Goal: Find specific page/section: Find specific page/section

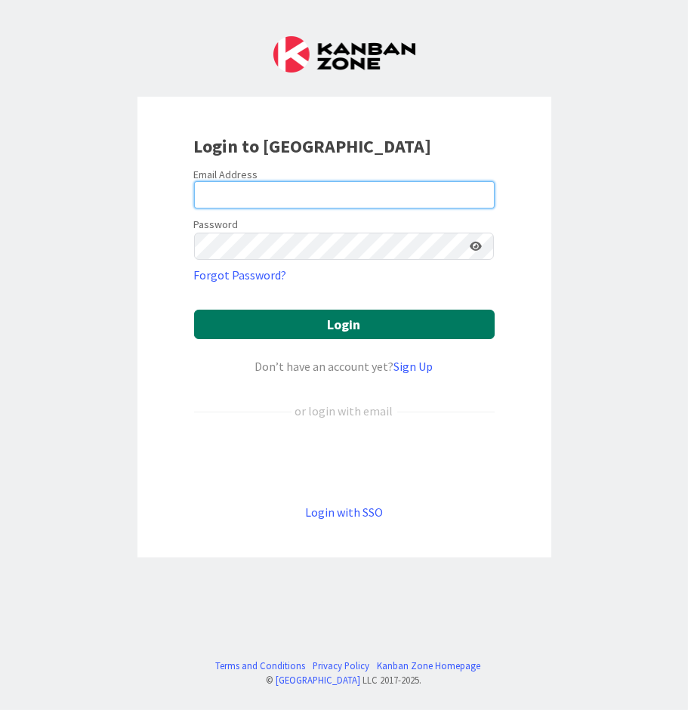
type input "[PERSON_NAME][EMAIL_ADDRESS][PERSON_NAME][DOMAIN_NAME][US_STATE]"
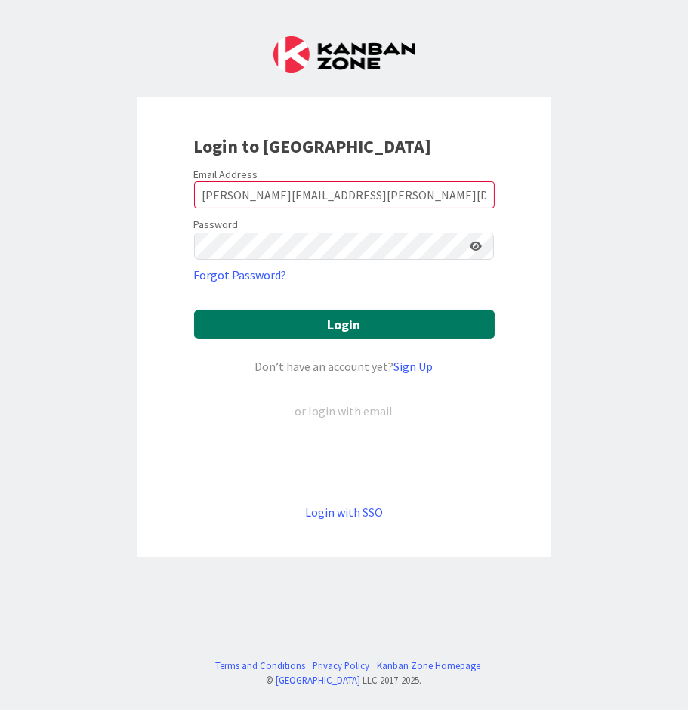
click at [285, 322] on button "Login" at bounding box center [344, 324] width 301 height 29
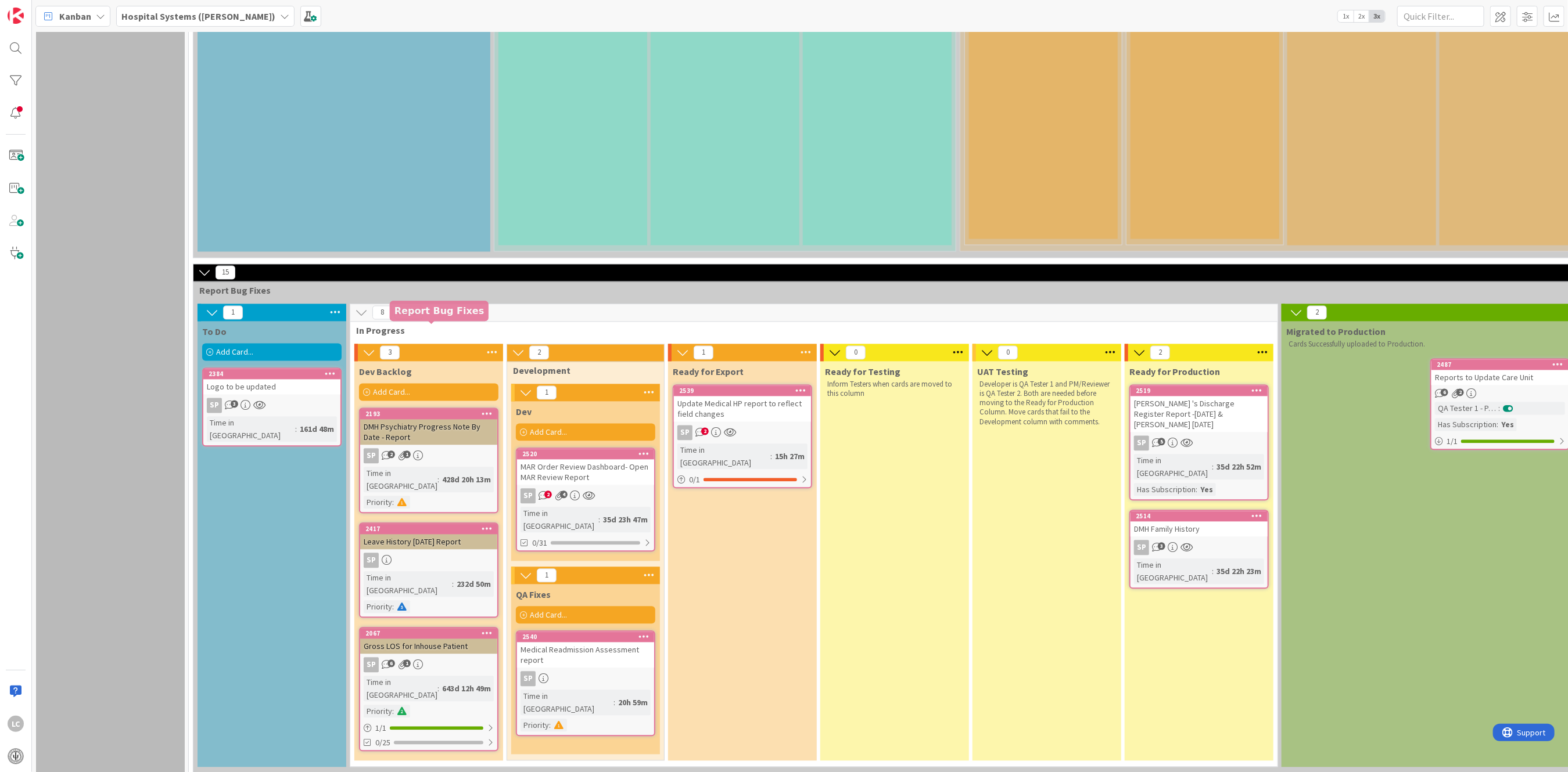
scroll to position [1703, 0]
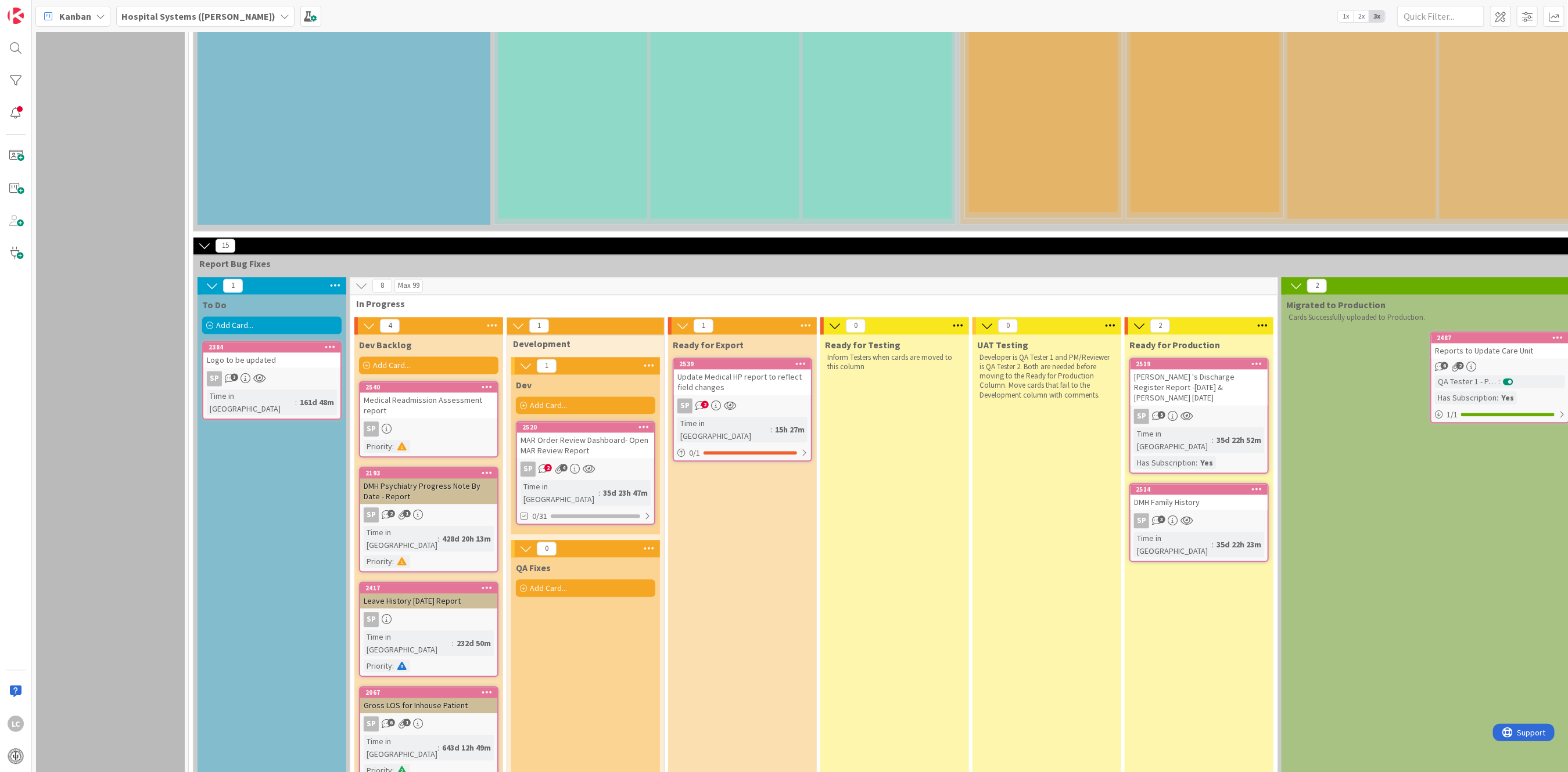
click at [452, 392] on div "Medical Readmission Assessment report" at bounding box center [429, 404] width 137 height 25
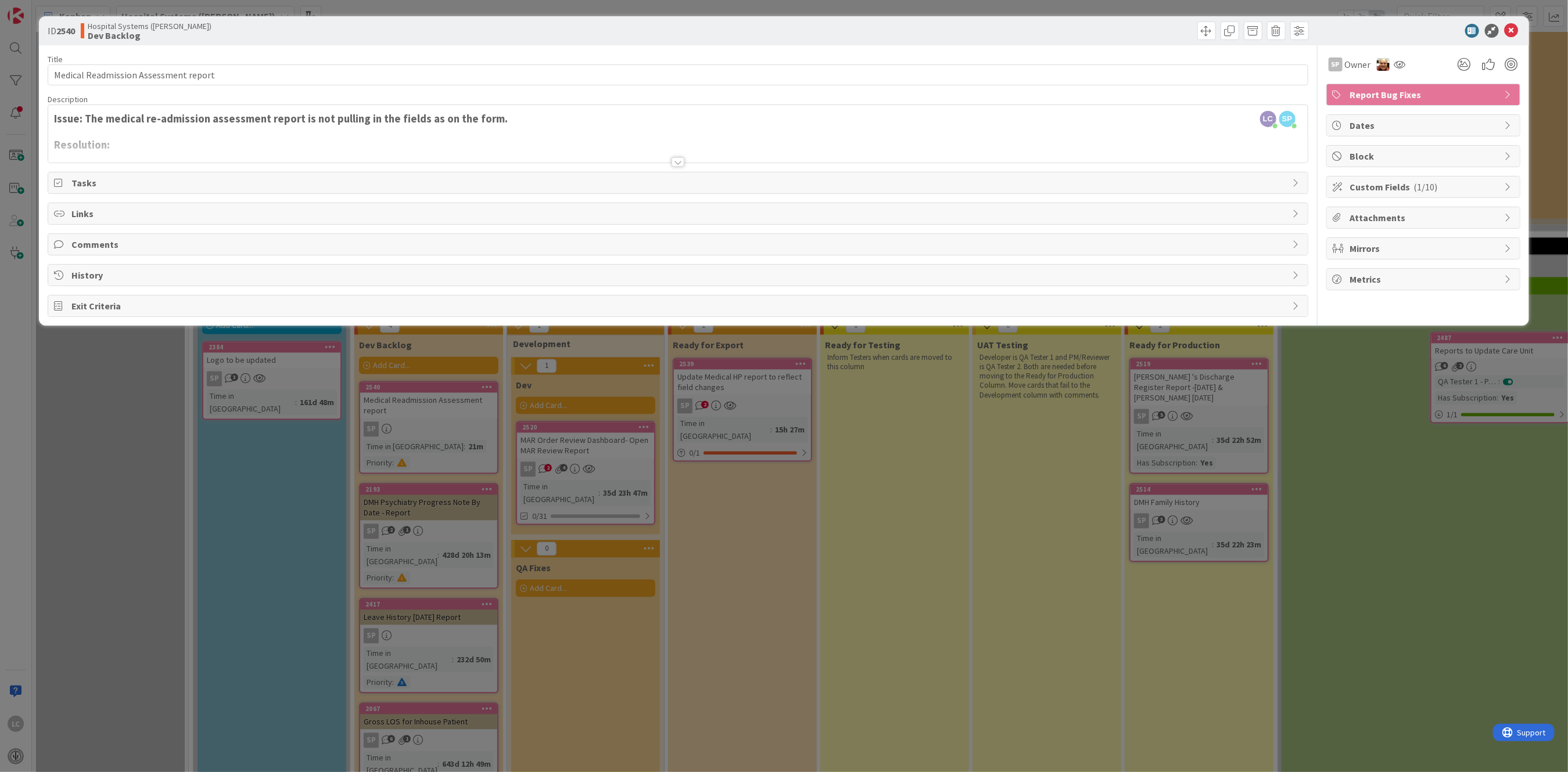
click at [529, 188] on span "Custom Fields ( 1/10 )" at bounding box center [1424, 187] width 148 height 14
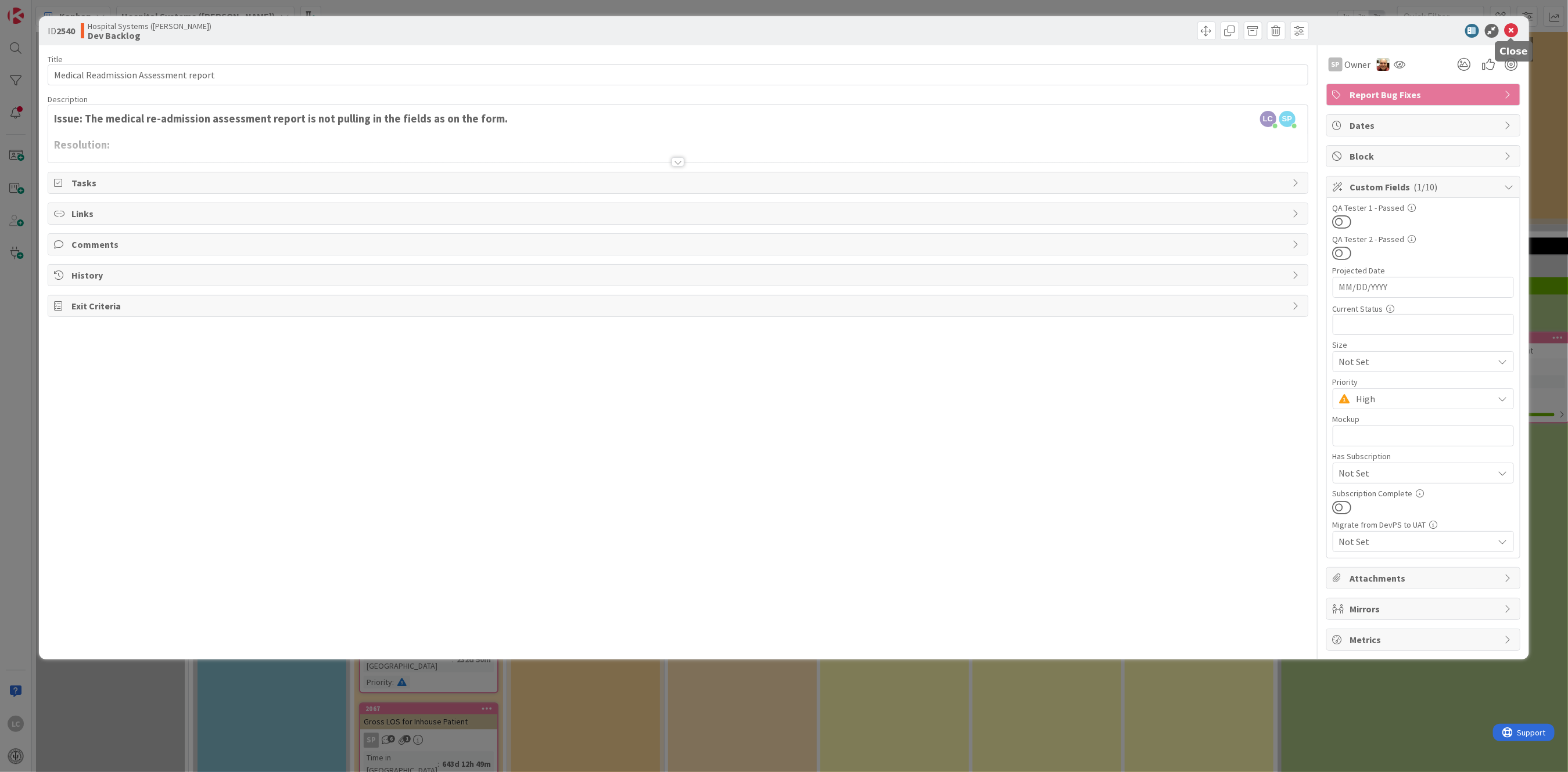
click at [529, 25] on icon at bounding box center [1512, 31] width 14 height 14
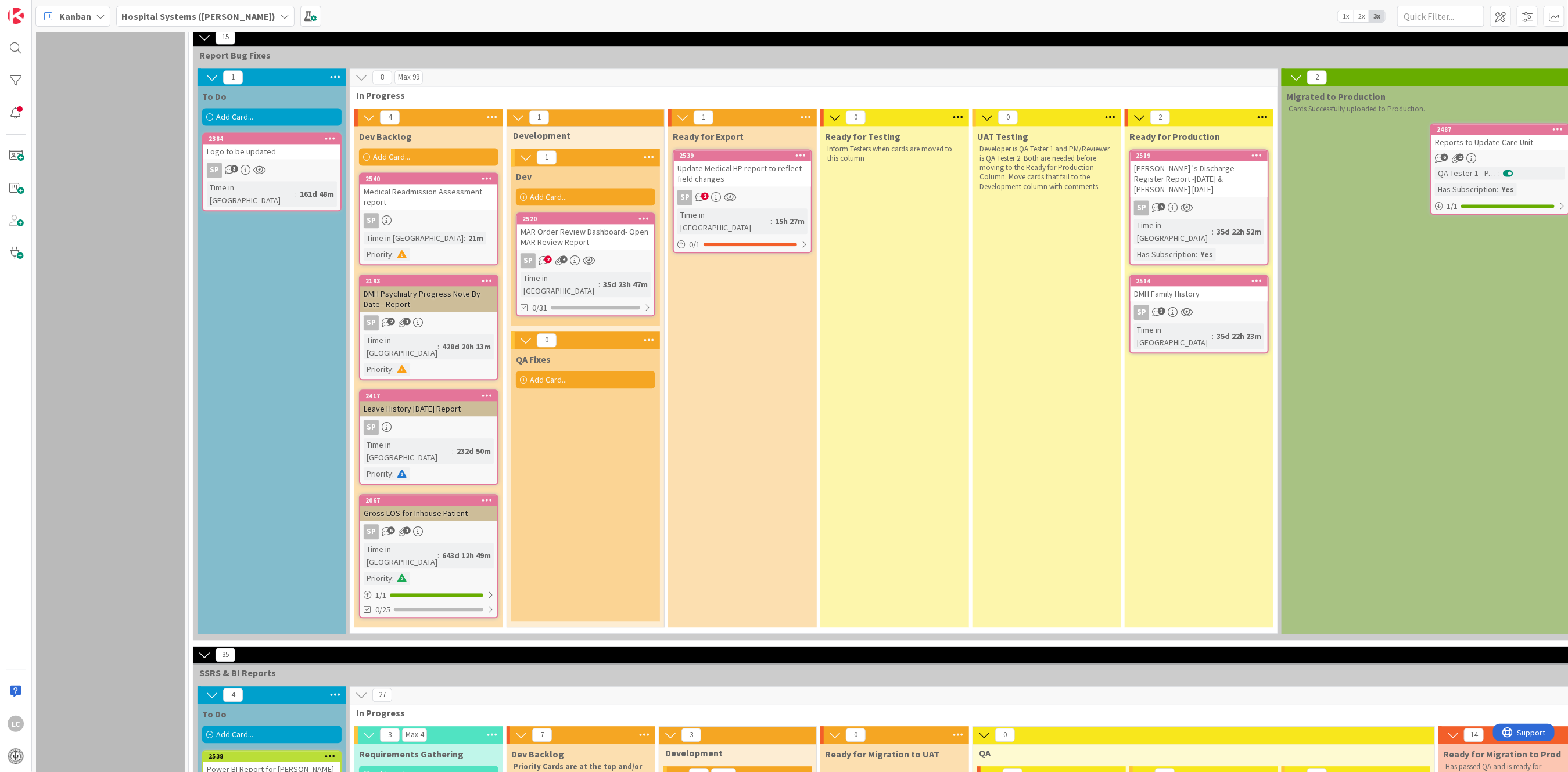
scroll to position [2090, 0]
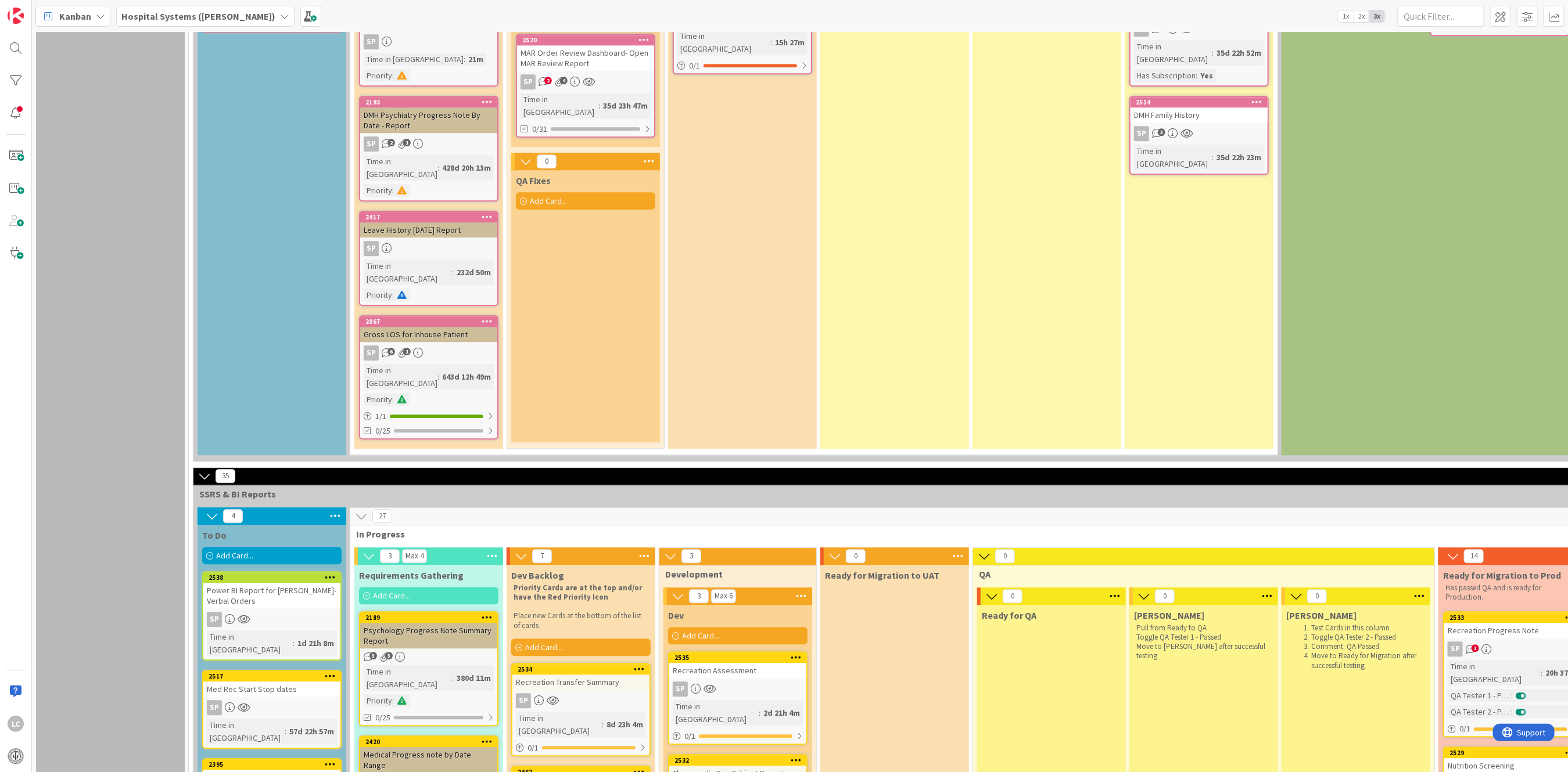
click at [276, 545] on div "Power BI Report for [PERSON_NAME]- Verbal Orders" at bounding box center [272, 595] width 137 height 25
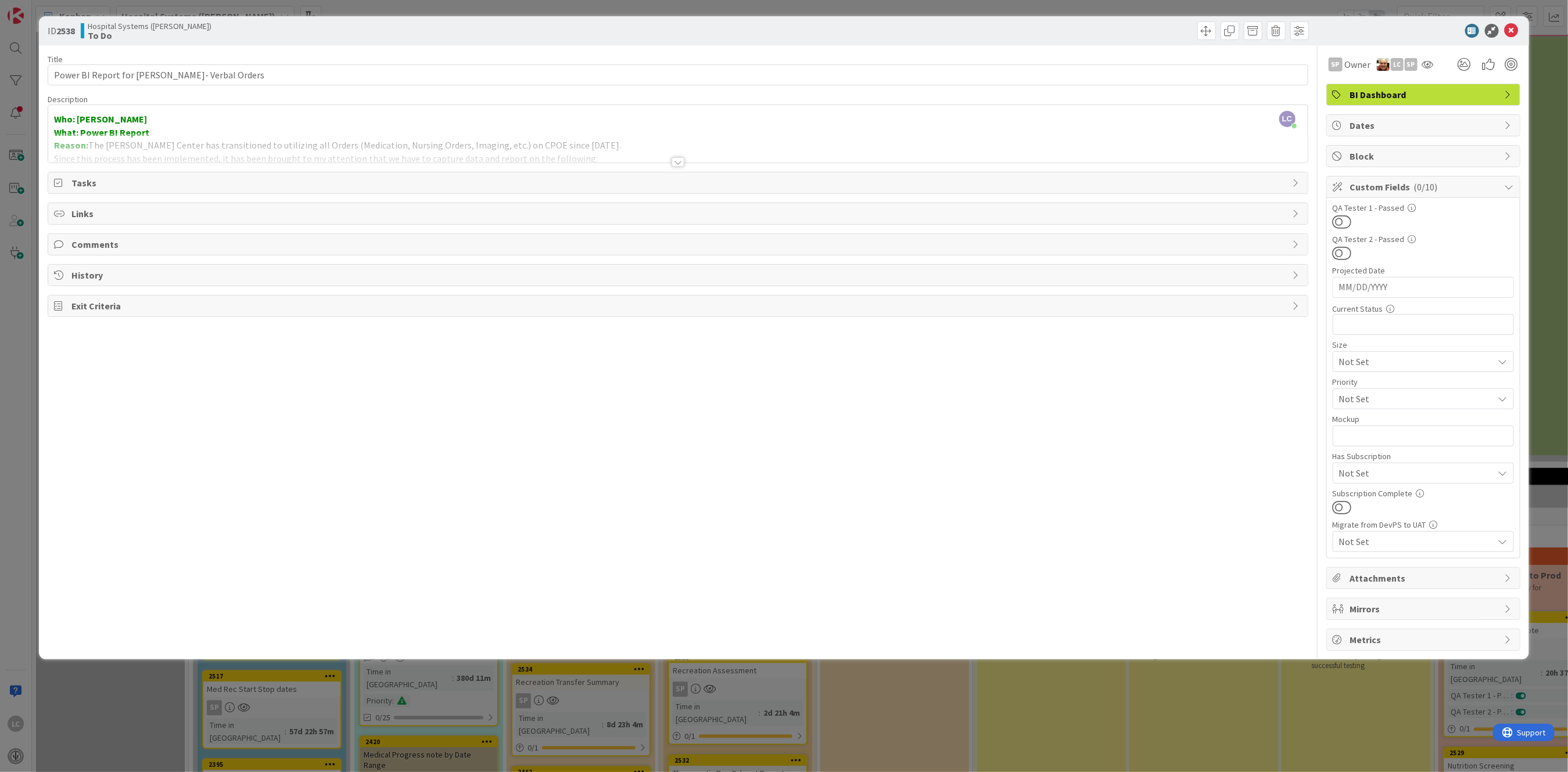
click at [529, 366] on icon at bounding box center [1503, 361] width 9 height 9
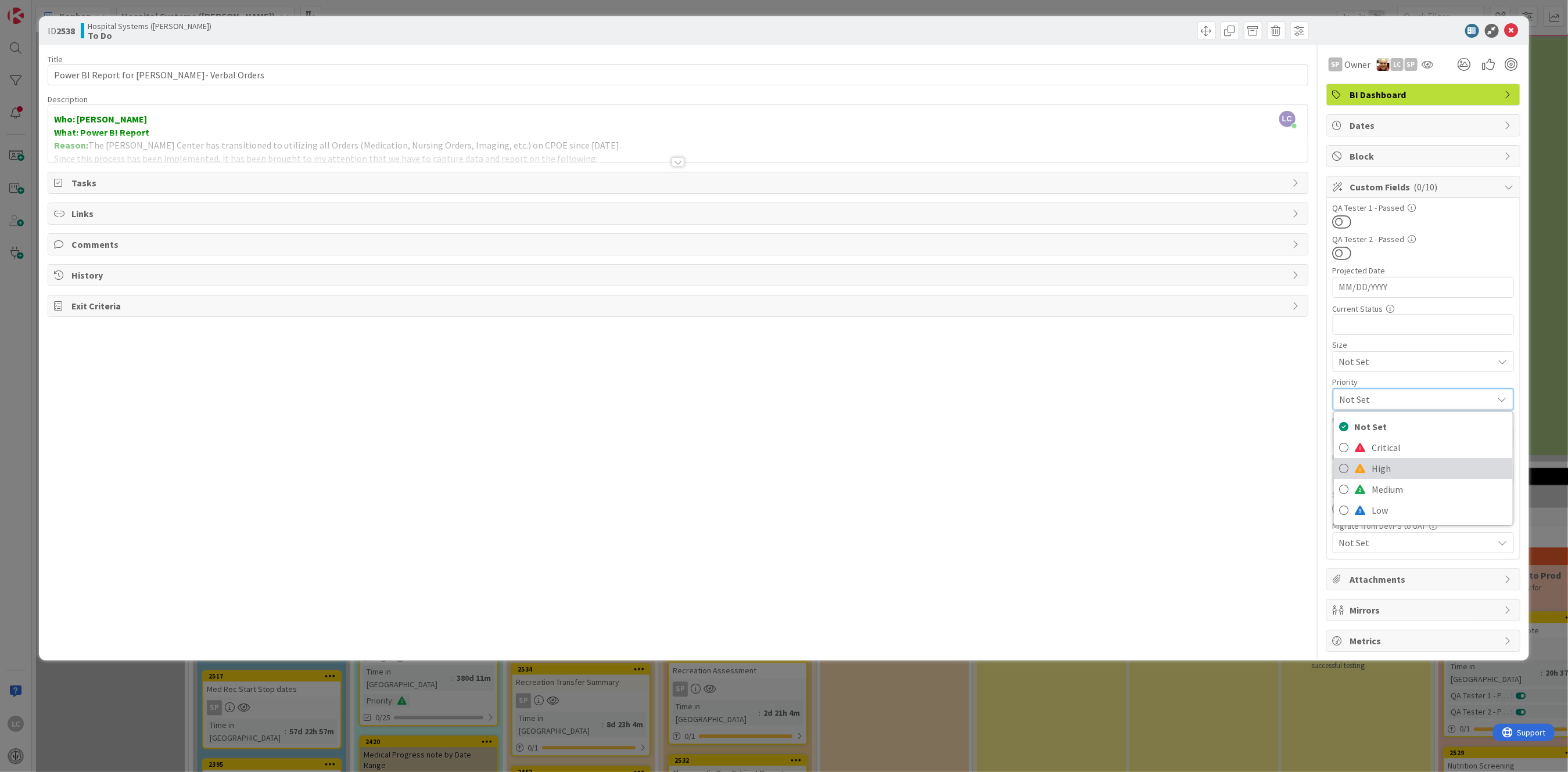
click at [529, 468] on span at bounding box center [1360, 468] width 12 height 9
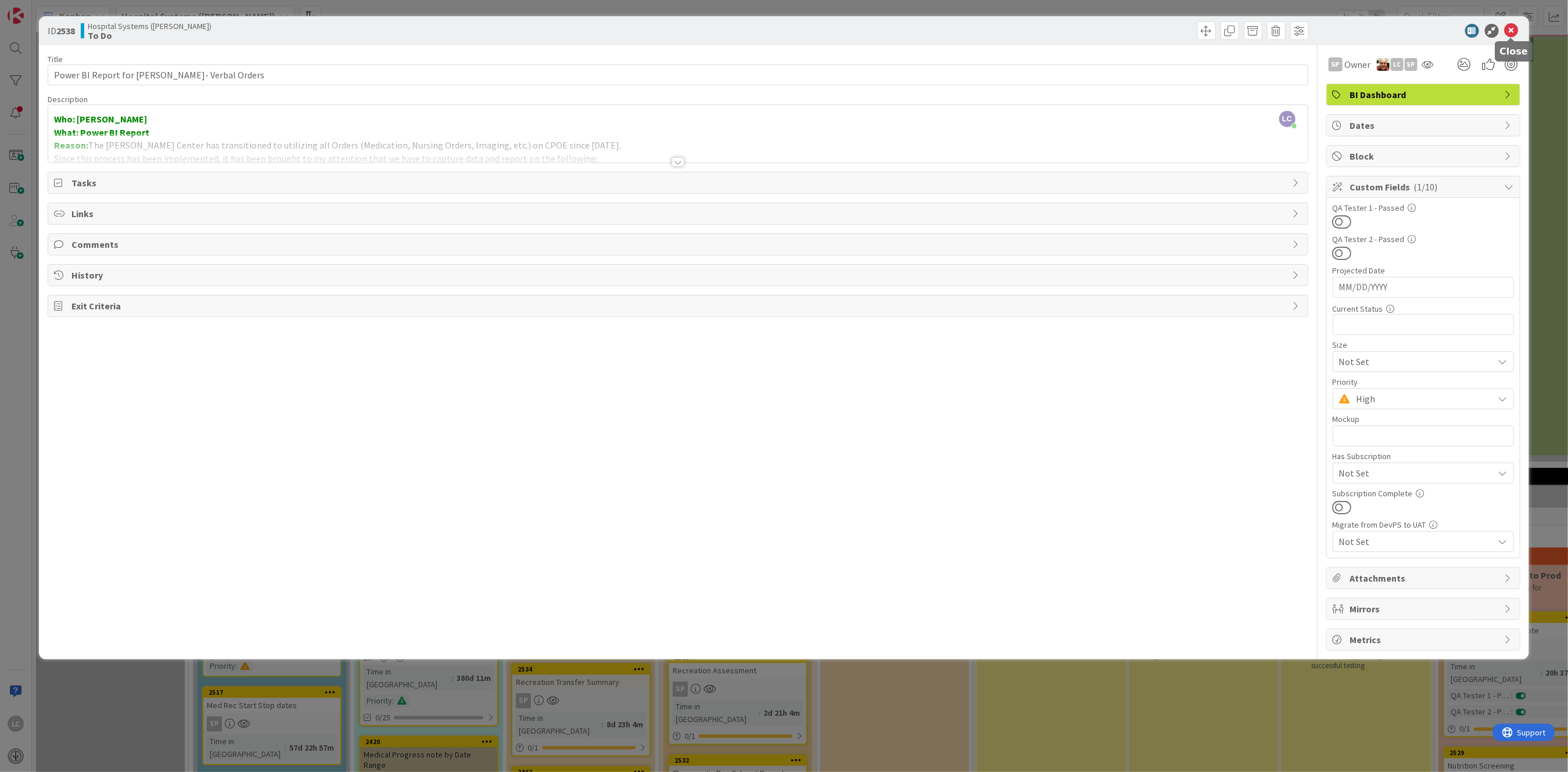
click at [529, 35] on icon at bounding box center [1512, 31] width 14 height 14
